Goal: Navigation & Orientation: Find specific page/section

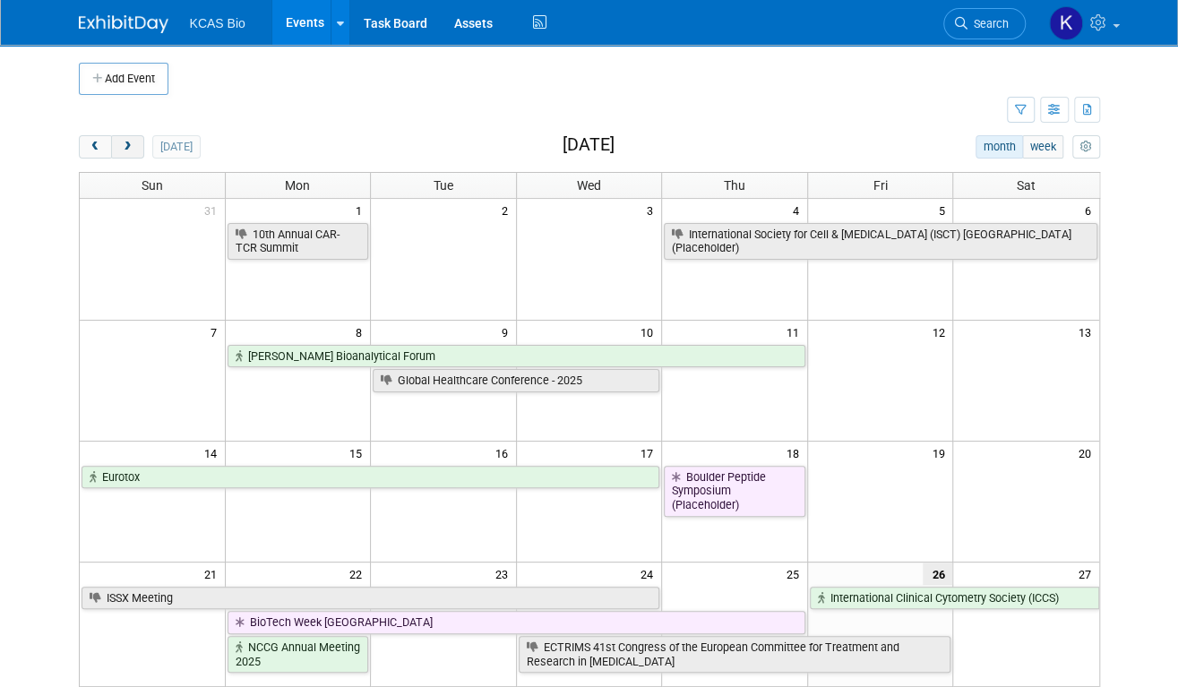
click at [133, 143] on span "next" at bounding box center [127, 148] width 13 height 12
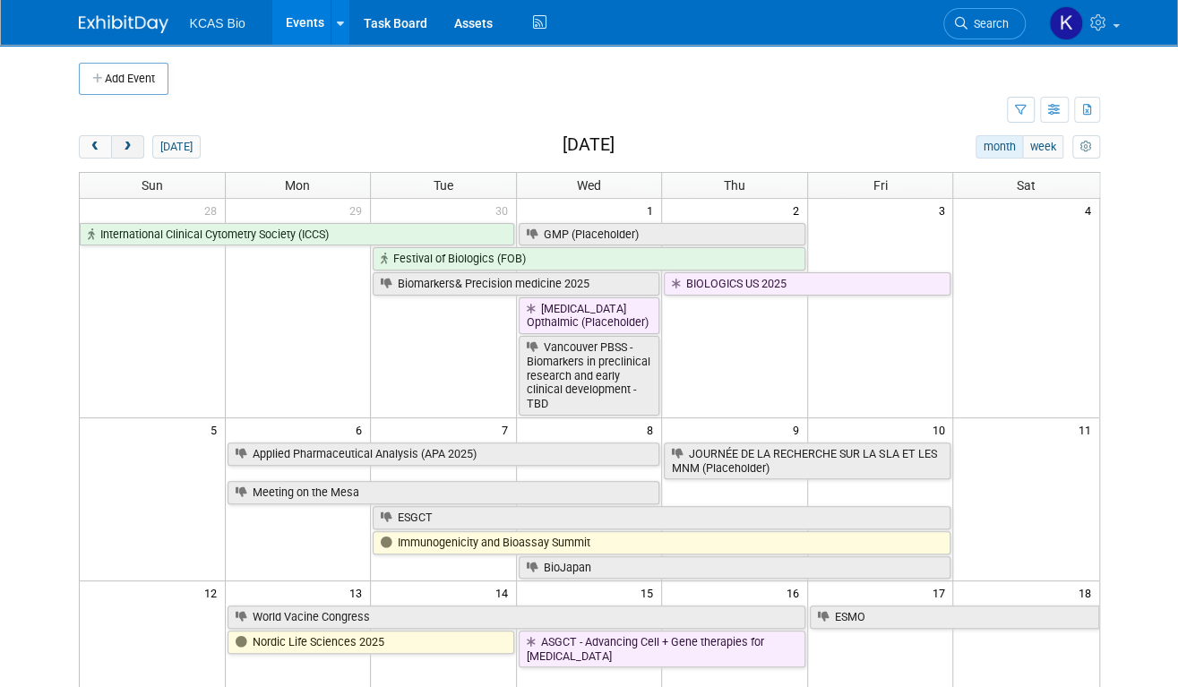
click at [133, 143] on span "next" at bounding box center [127, 148] width 13 height 12
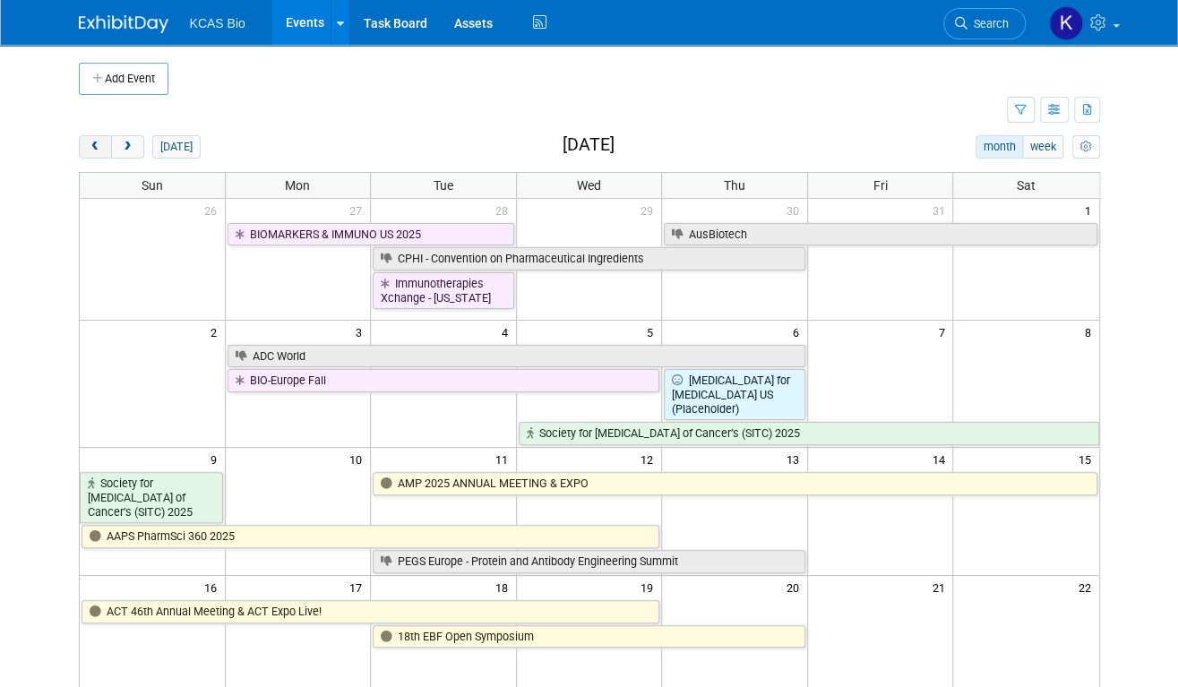
click at [97, 143] on span "prev" at bounding box center [95, 148] width 13 height 12
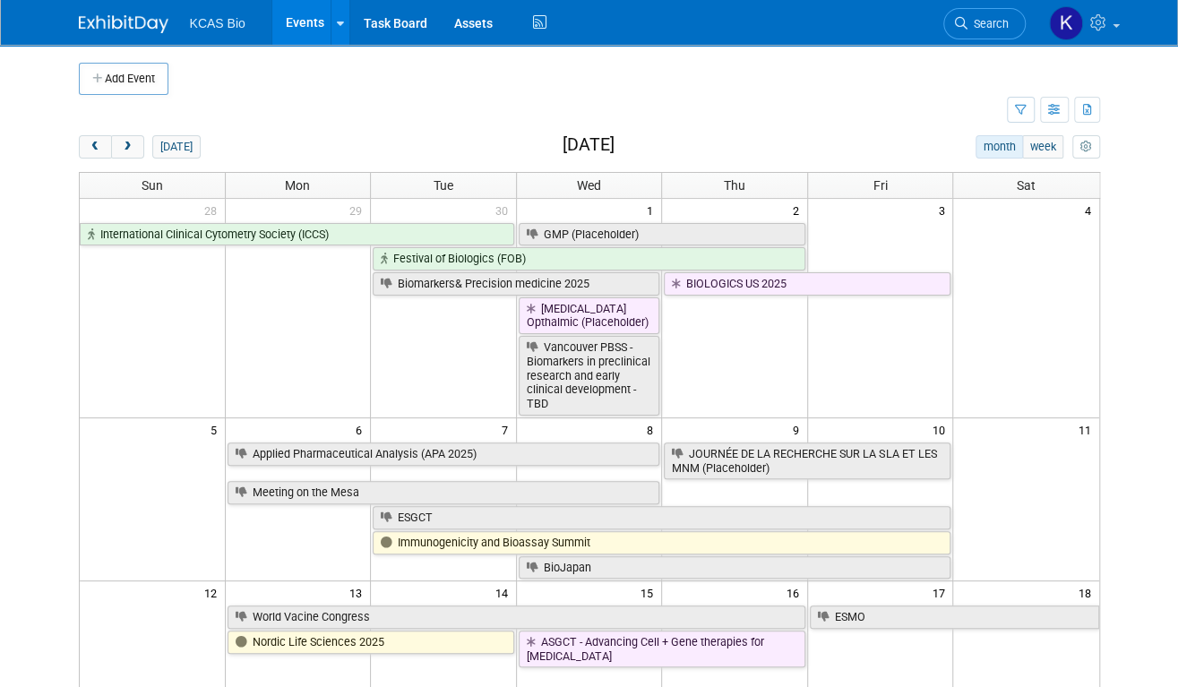
click at [324, 21] on link "Events" at bounding box center [304, 22] width 65 height 45
click at [223, 26] on span "KCAS Bio" at bounding box center [218, 23] width 56 height 14
click at [416, 27] on link "Task Board" at bounding box center [395, 22] width 91 height 45
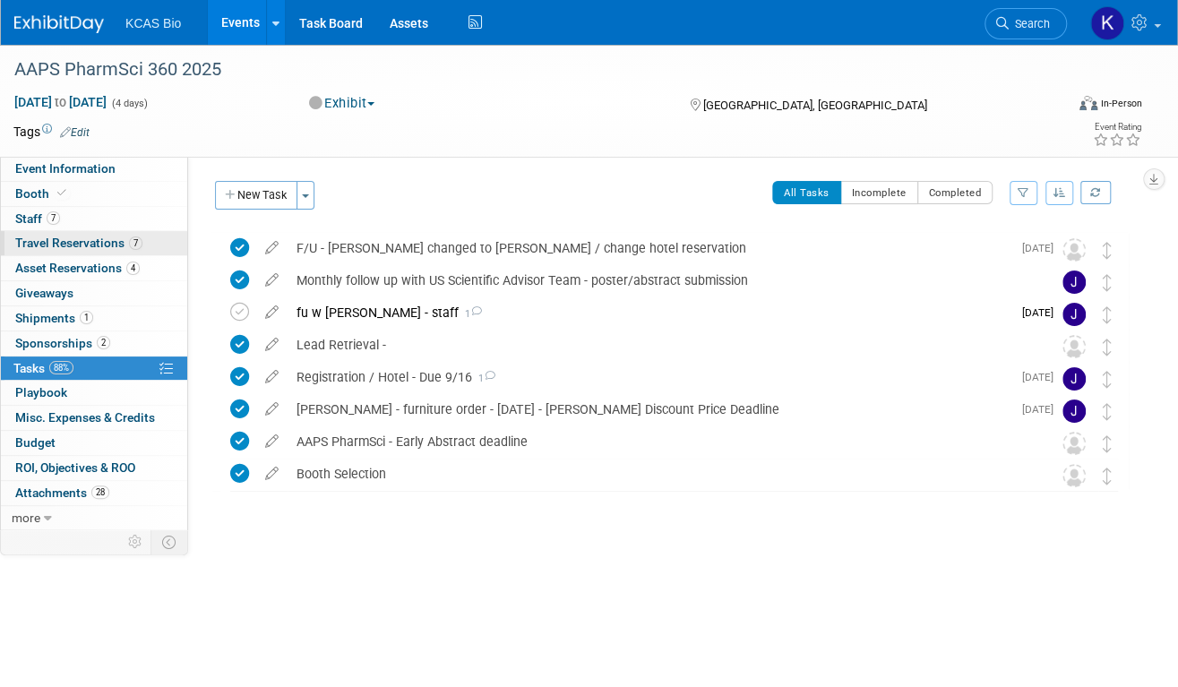
click at [87, 243] on span "Travel Reservations 7" at bounding box center [78, 243] width 127 height 14
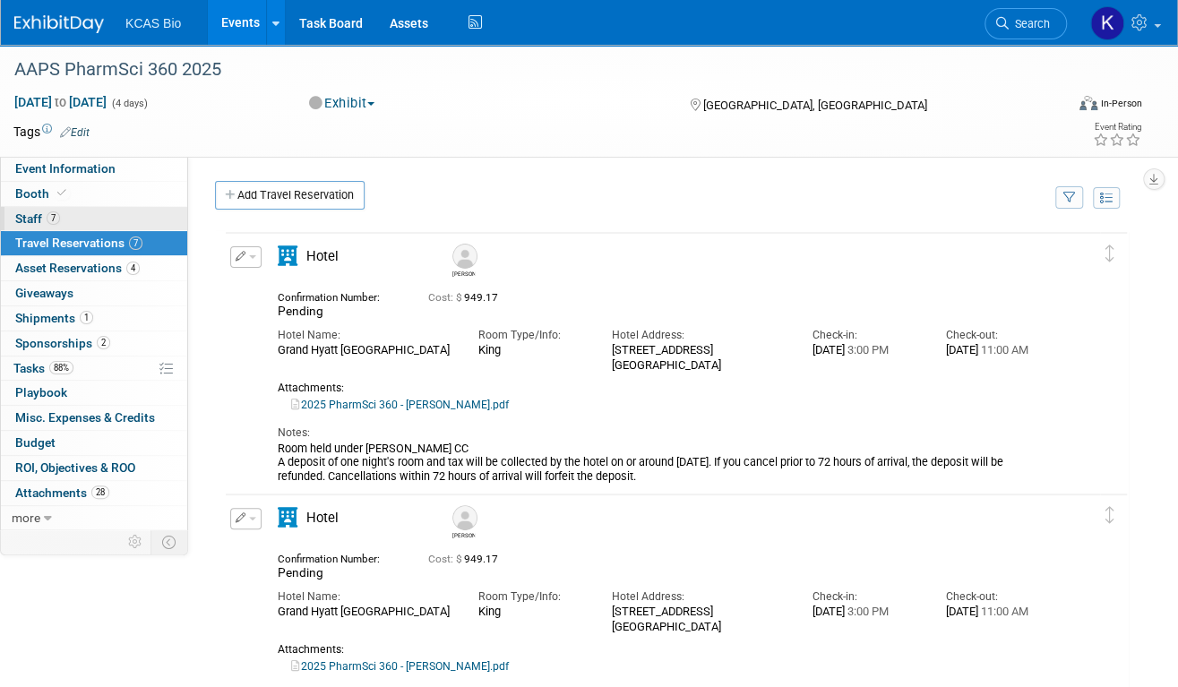
click at [74, 227] on link "7 Staff 7" at bounding box center [94, 219] width 186 height 24
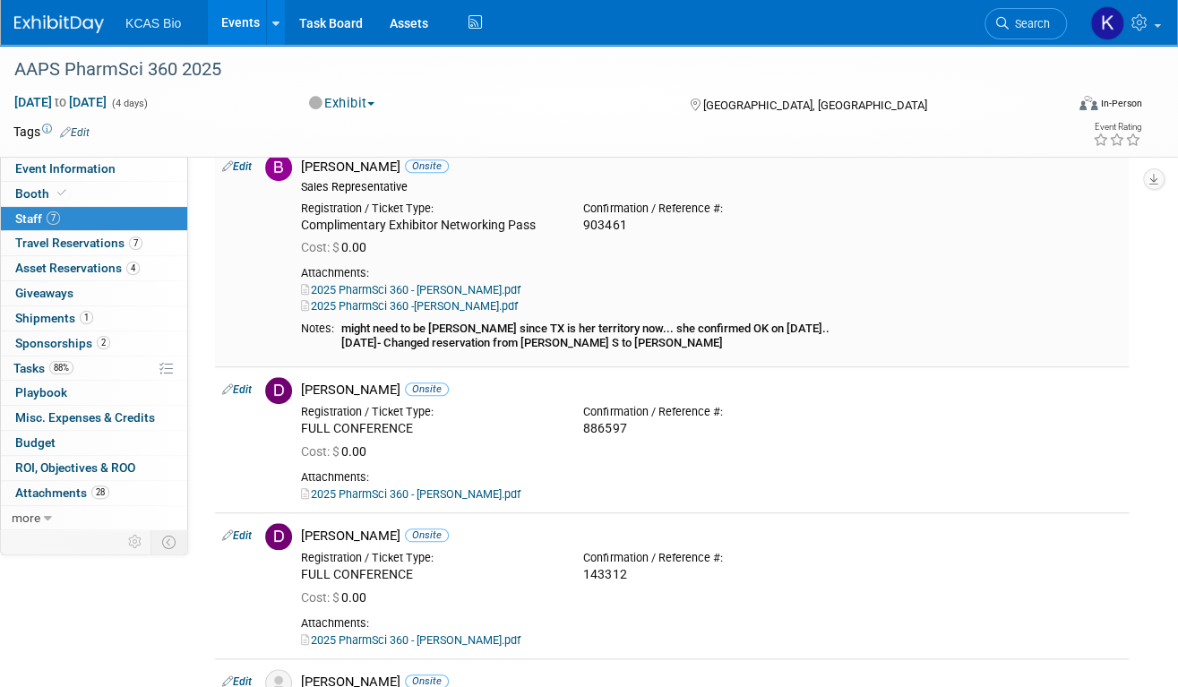
scroll to position [358, 0]
